Goal: Navigation & Orientation: Find specific page/section

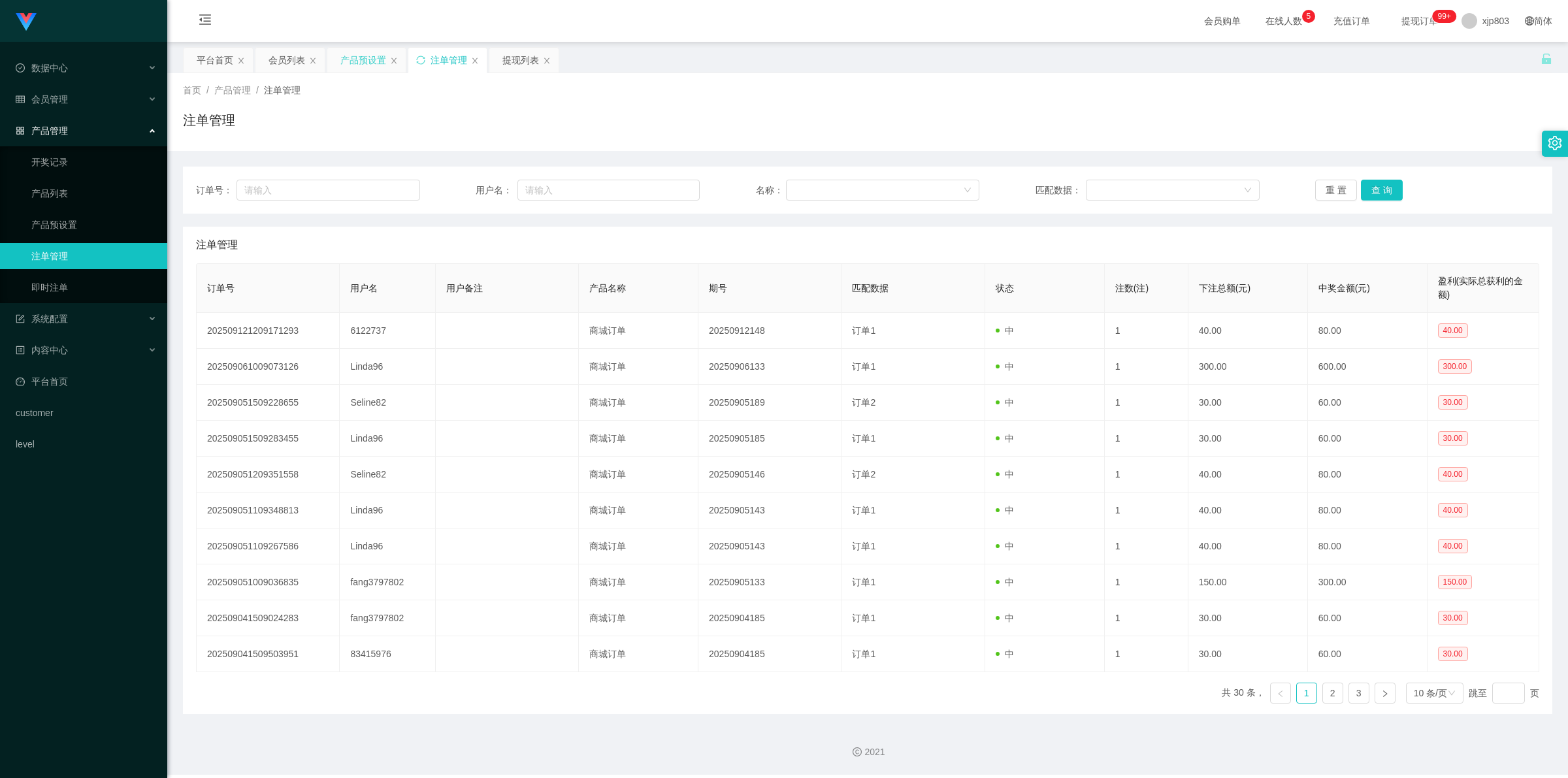
click at [364, 54] on div "产品预设置" at bounding box center [363, 60] width 46 height 25
click at [373, 58] on div "产品预设置" at bounding box center [363, 60] width 46 height 25
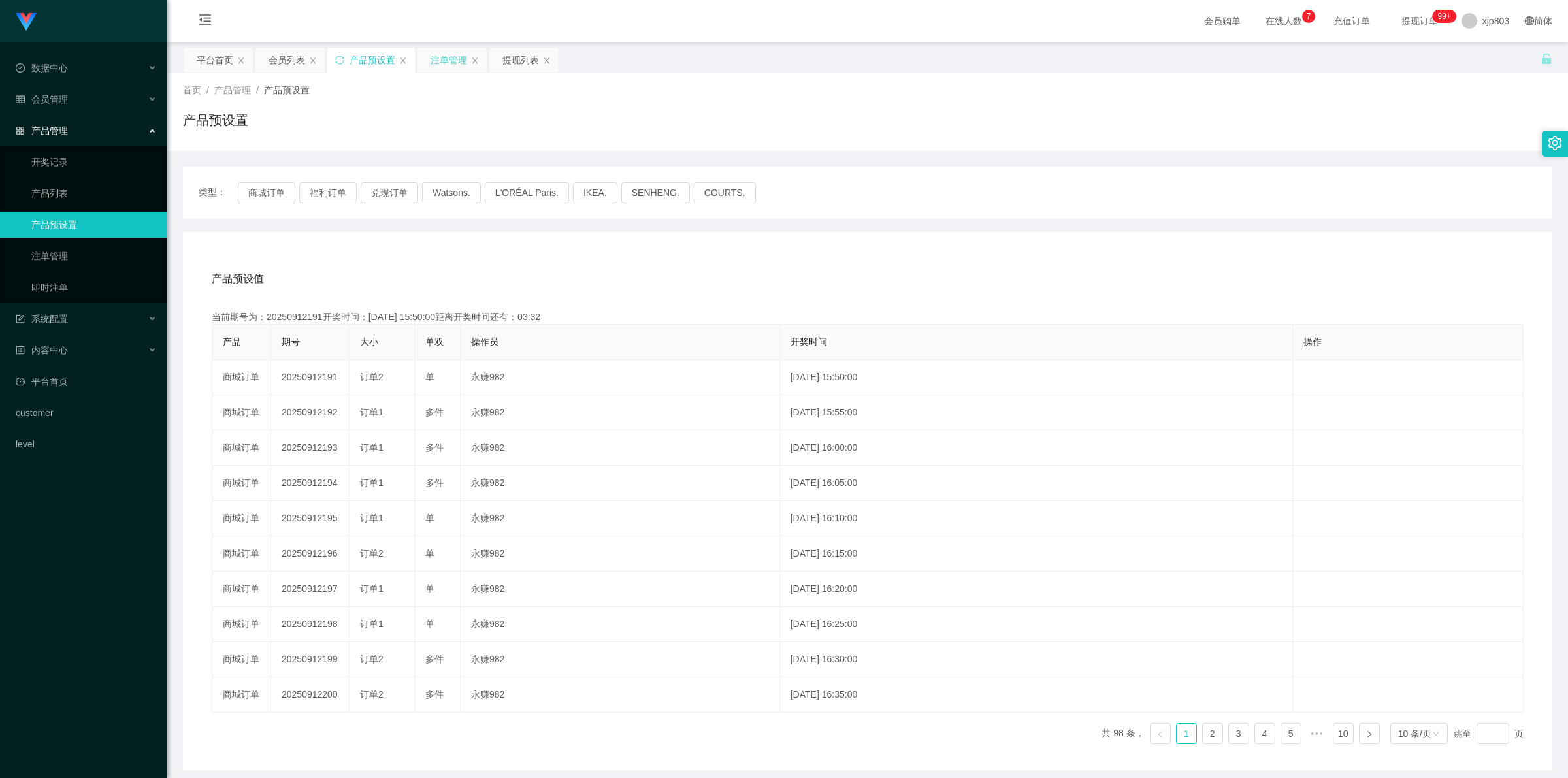
click at [451, 64] on div "注单管理" at bounding box center [448, 60] width 36 height 25
